Goal: Task Accomplishment & Management: Use online tool/utility

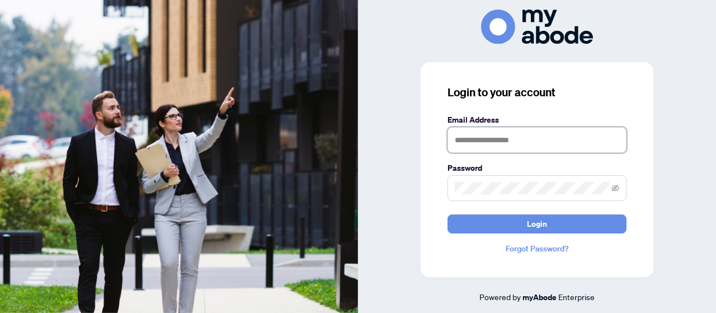
click at [548, 138] on input "text" at bounding box center [537, 140] width 179 height 26
type input "**********"
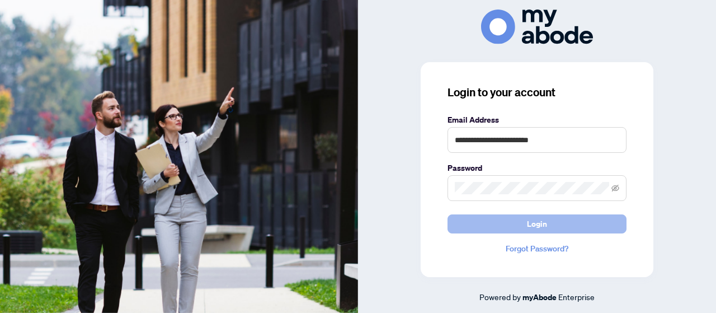
click at [538, 223] on span "Login" at bounding box center [537, 224] width 20 height 18
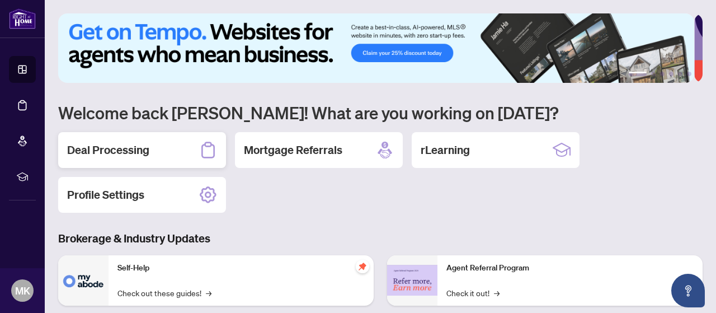
click at [104, 138] on div "Deal Processing" at bounding box center [142, 150] width 168 height 36
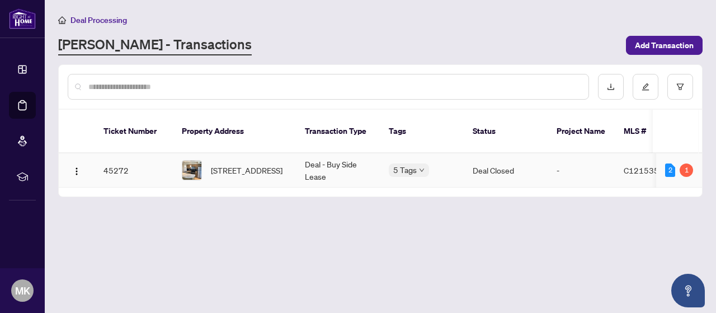
click at [132, 153] on td "45272" at bounding box center [134, 170] width 78 height 34
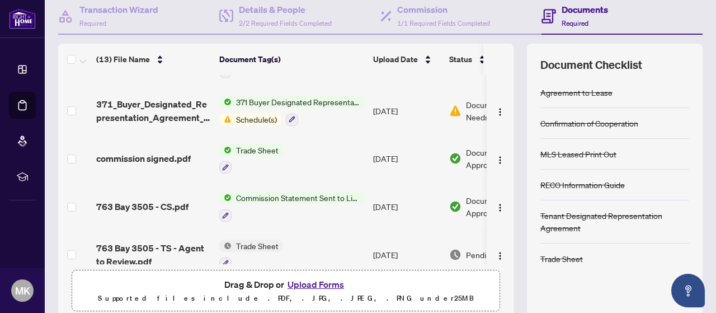
scroll to position [77, 0]
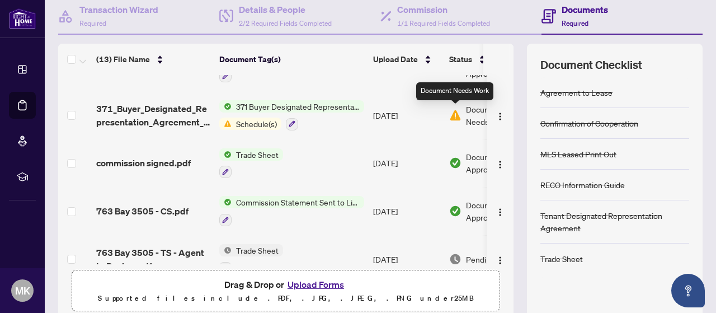
click at [454, 114] on img at bounding box center [455, 115] width 12 height 12
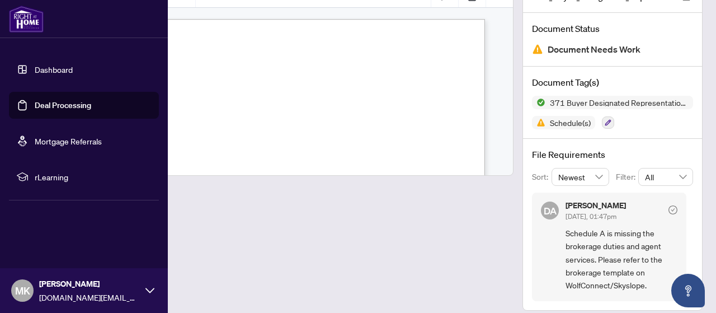
click at [57, 100] on link "Deal Processing" at bounding box center [63, 105] width 57 height 10
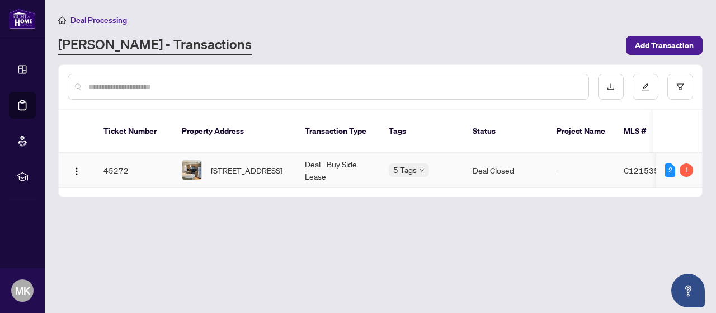
click at [114, 153] on td "45272" at bounding box center [134, 170] width 78 height 34
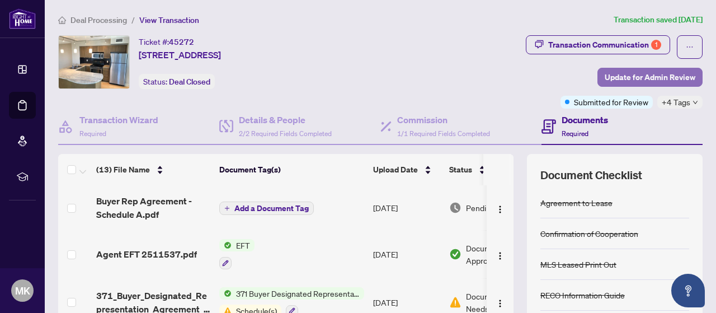
click at [617, 76] on span "Update for Admin Review" at bounding box center [650, 77] width 91 height 18
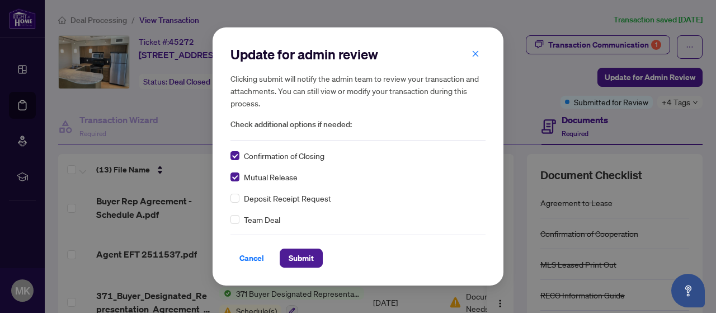
click at [236, 190] on div "Confirmation of Closing Mutual Release Deposit Receipt Request Team Deal" at bounding box center [358, 187] width 255 height 76
click at [294, 255] on span "Submit" at bounding box center [301, 258] width 25 height 18
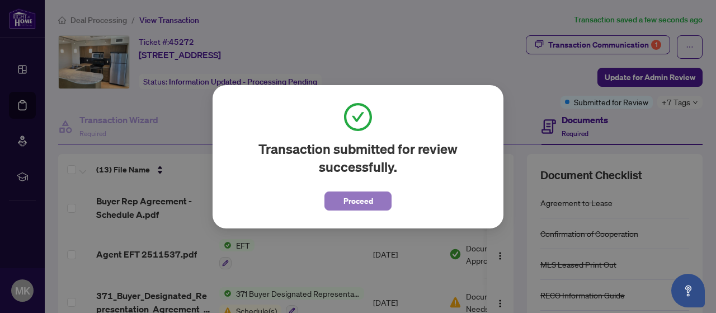
click at [357, 201] on span "Proceed" at bounding box center [359, 201] width 30 height 18
